Goal: Communication & Community: Answer question/provide support

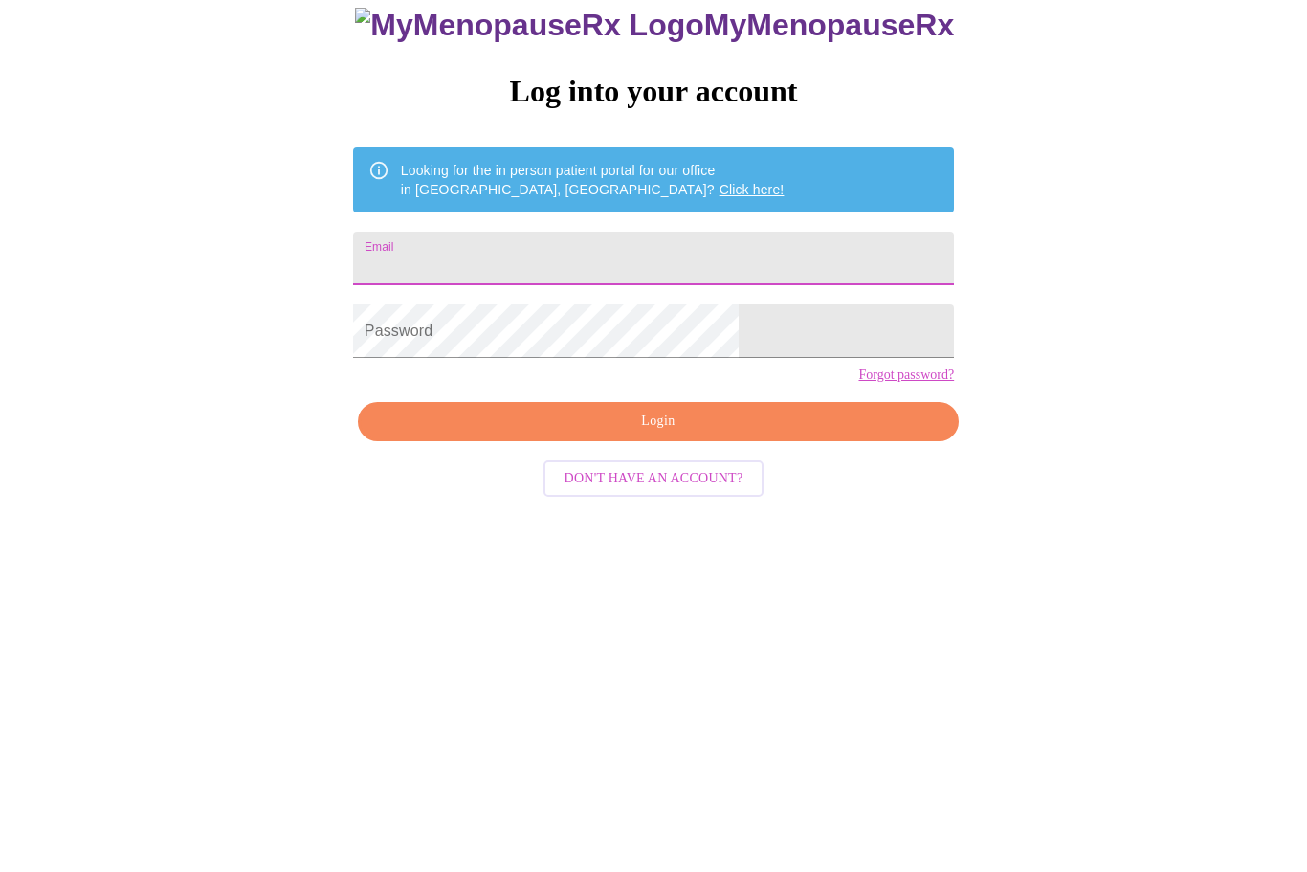
type input "[EMAIL_ADDRESS][DOMAIN_NAME]"
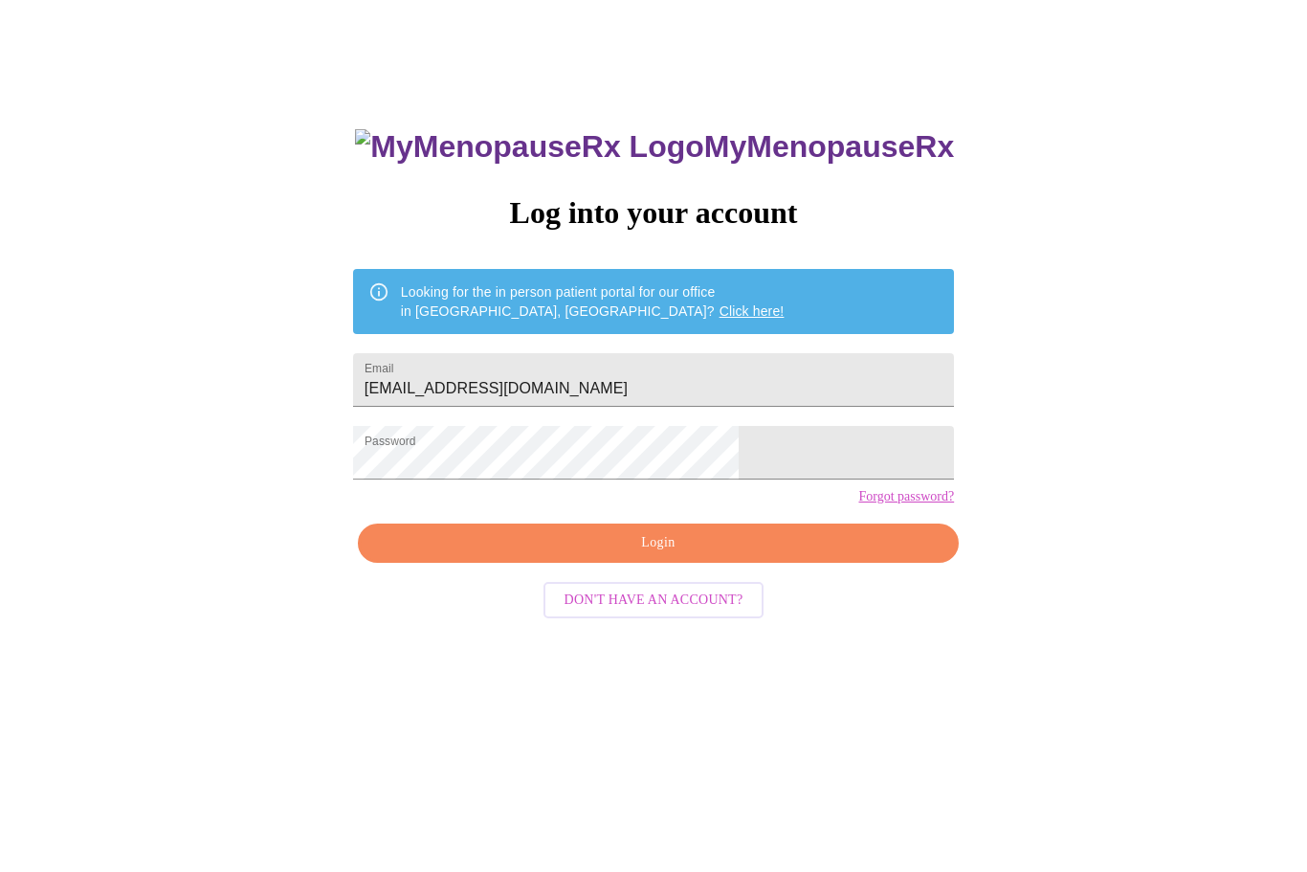
click at [763, 564] on button "Login" at bounding box center [658, 543] width 601 height 39
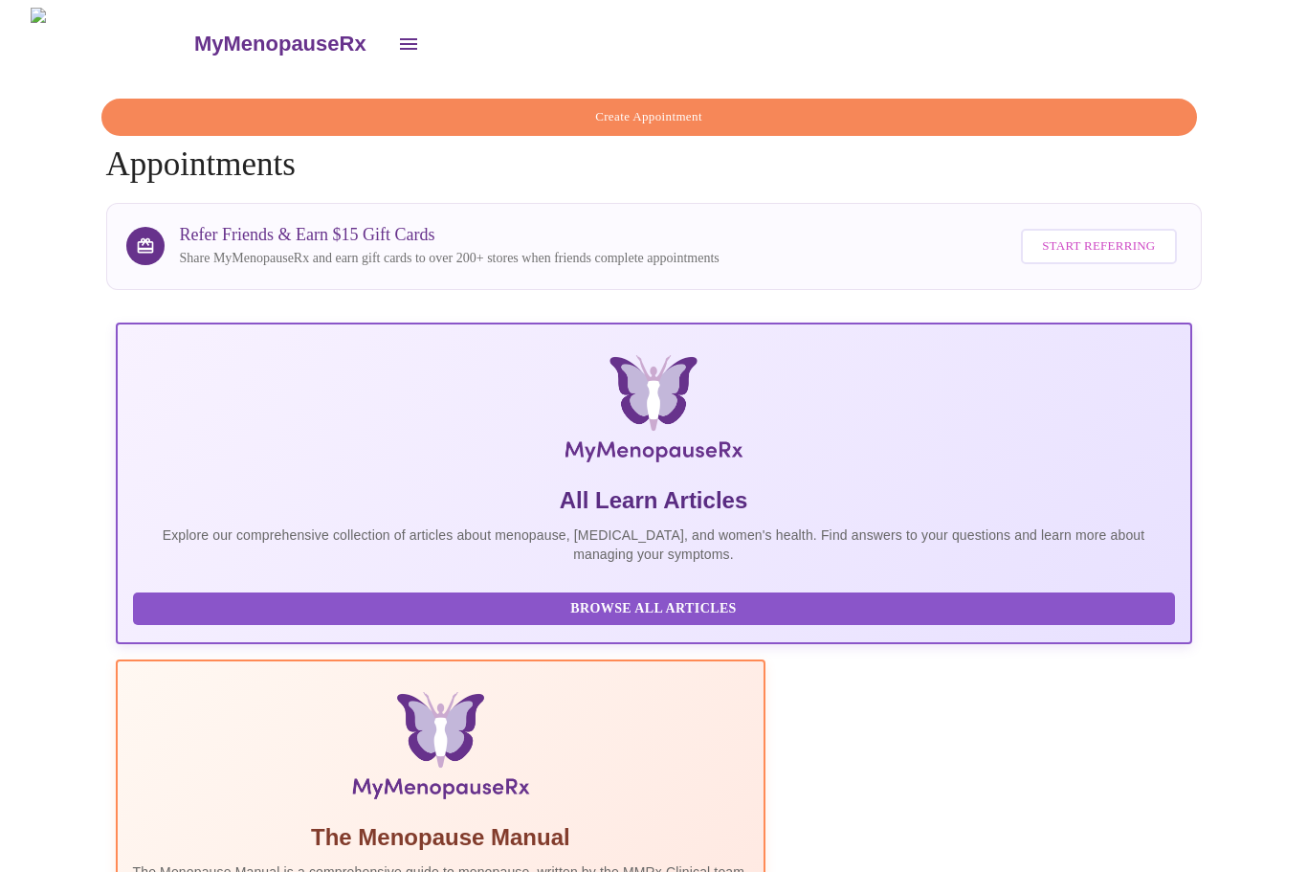
click at [397, 44] on icon "open drawer" at bounding box center [408, 44] width 23 height 23
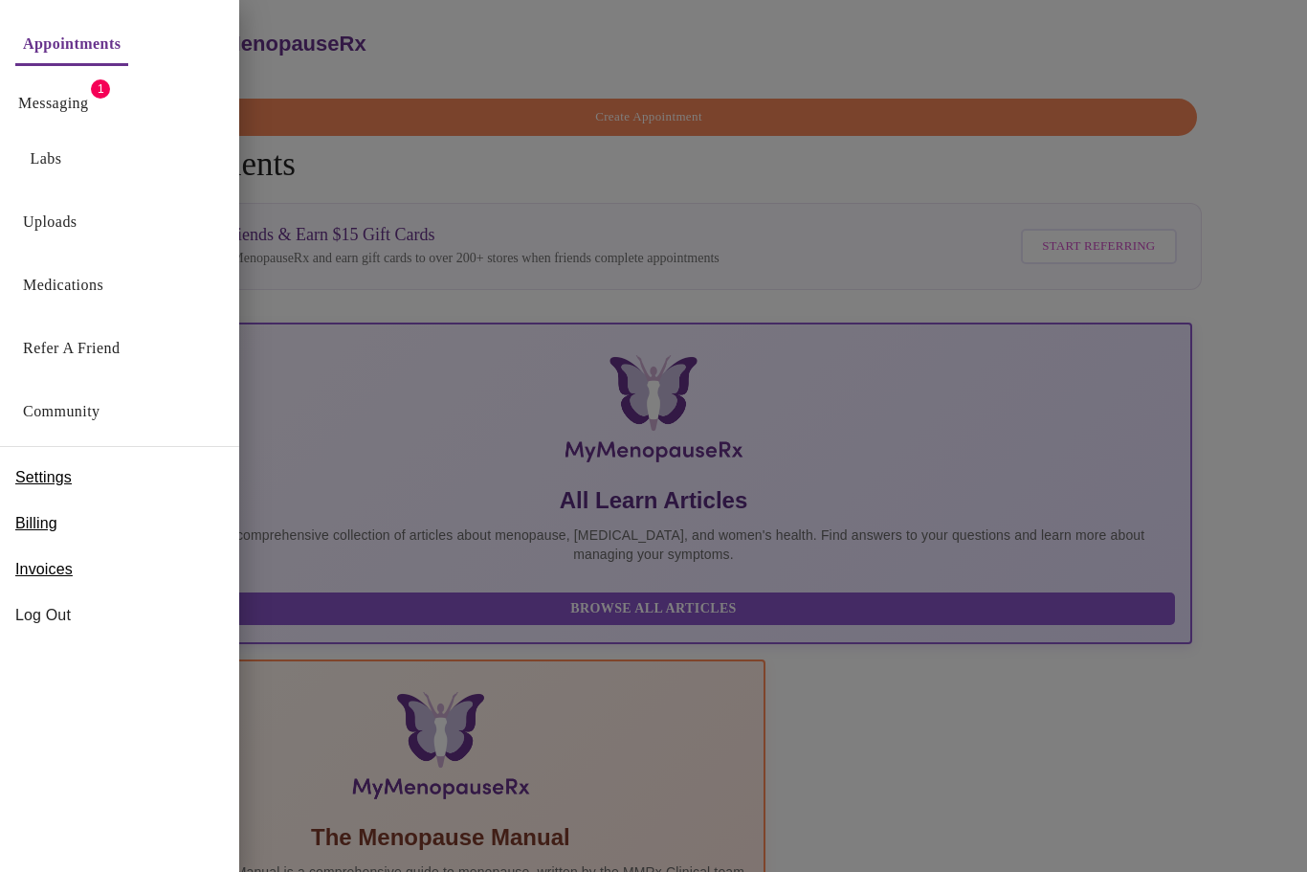
click at [75, 113] on link "Messaging" at bounding box center [53, 103] width 70 height 27
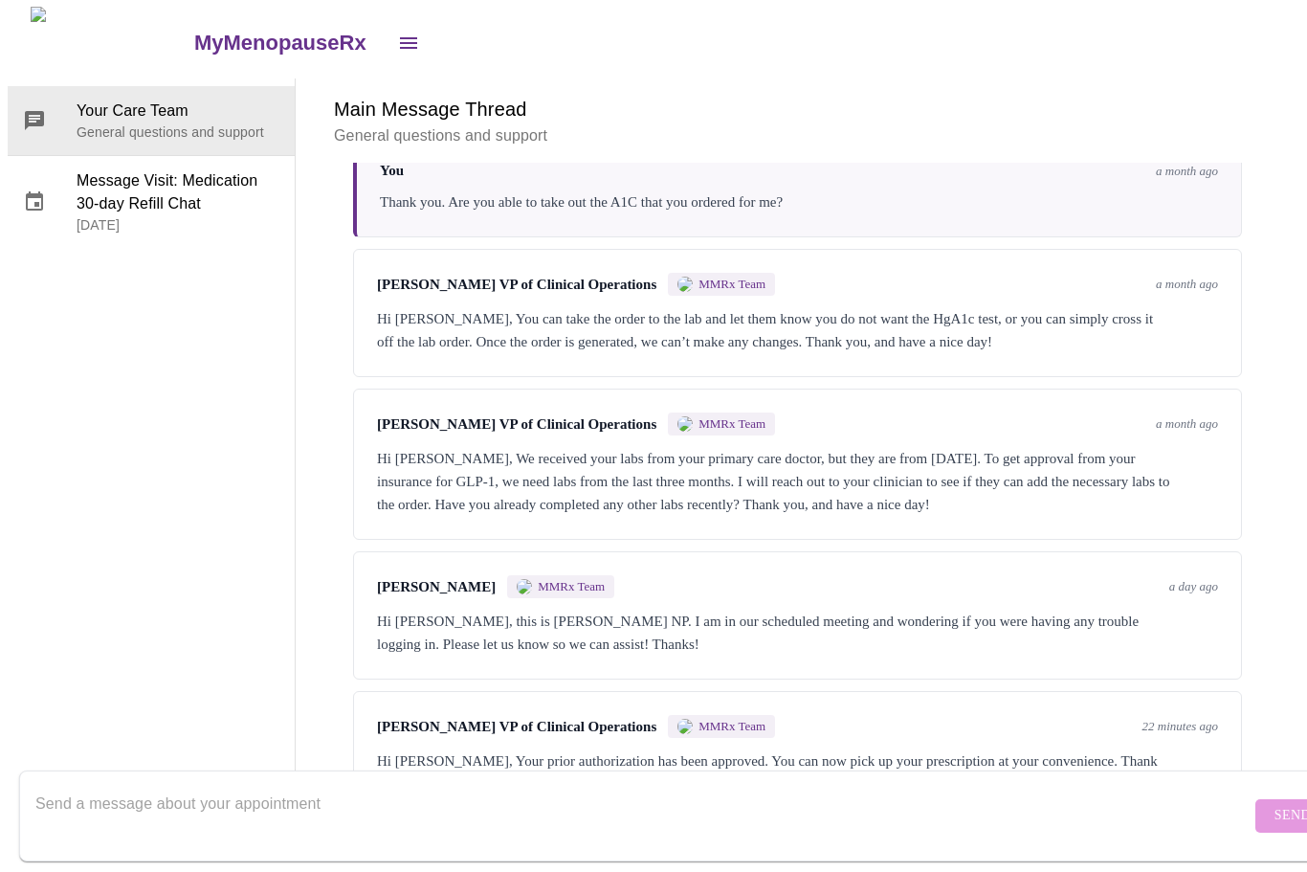
scroll to position [72, 0]
click at [852, 794] on textarea "Send a message about your appointment" at bounding box center [642, 816] width 1215 height 61
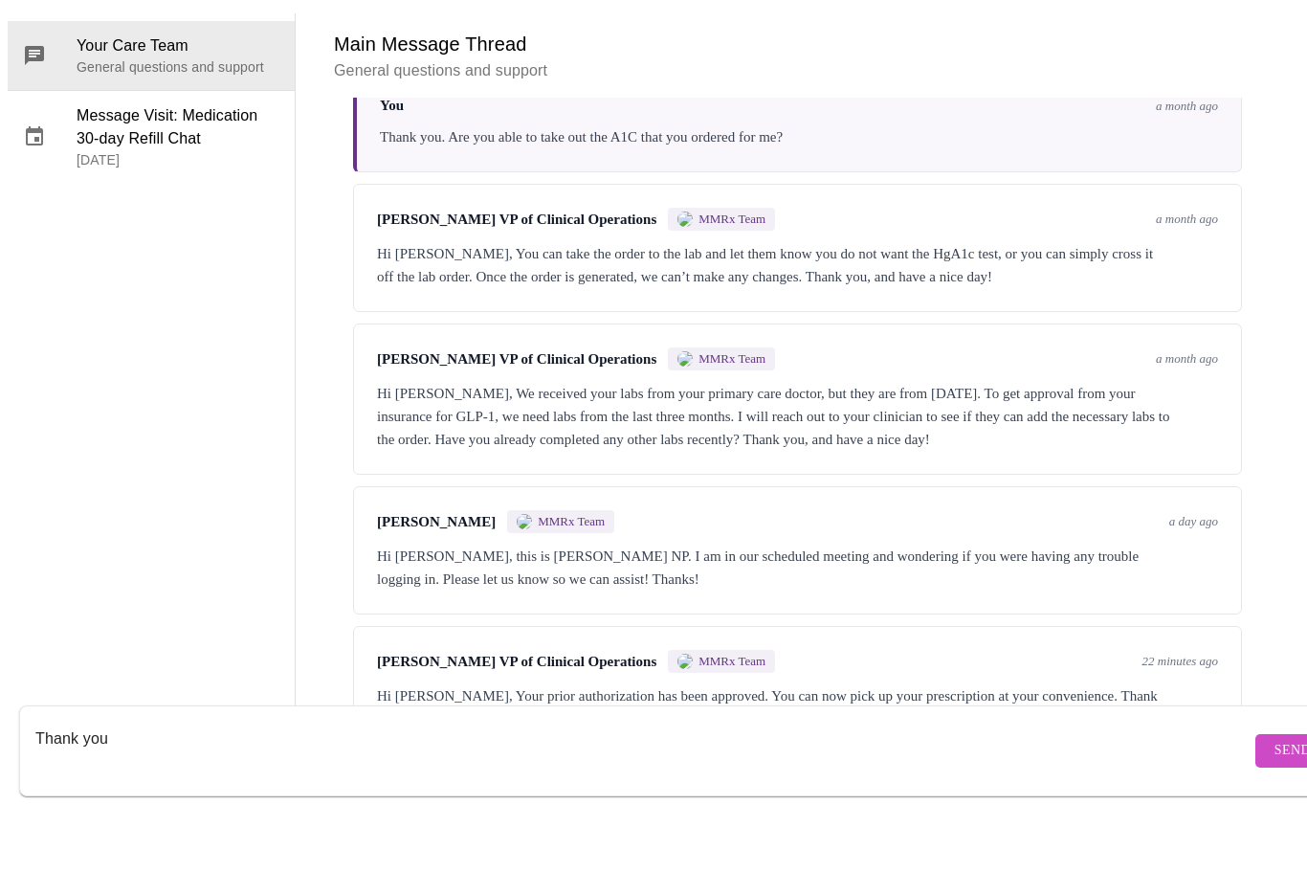
type textarea "Thank you"
click at [1255, 800] on button "Send" at bounding box center [1292, 816] width 75 height 33
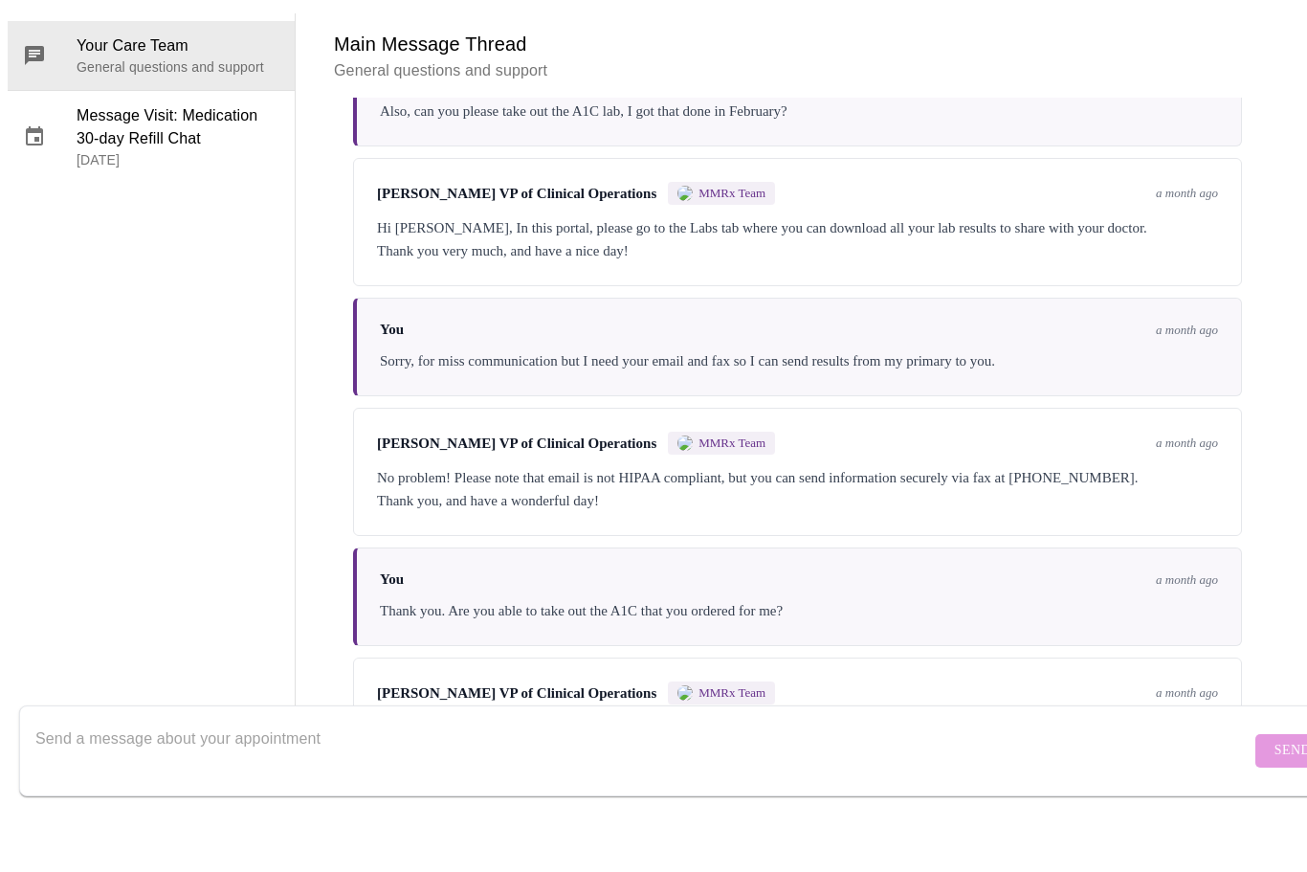
scroll to position [258, 0]
